Goal: Task Accomplishment & Management: Complete application form

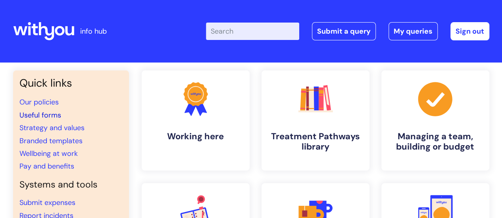
click at [46, 116] on link "Useful forms" at bounding box center [40, 116] width 42 height 10
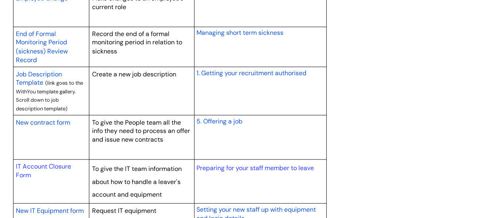
scroll to position [714, 0]
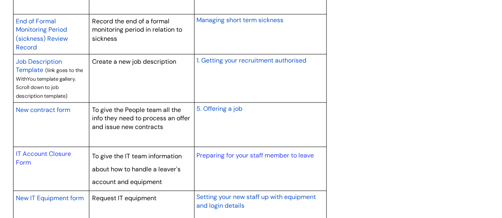
click at [223, 105] on span "5. Offering a job" at bounding box center [219, 108] width 46 height 8
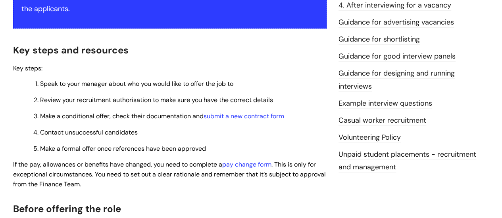
scroll to position [198, 0]
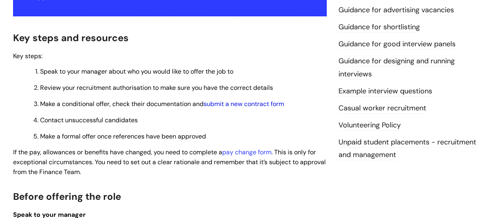
click at [255, 105] on link "submit a new contract form" at bounding box center [243, 104] width 80 height 8
